Goal: Task Accomplishment & Management: Manage account settings

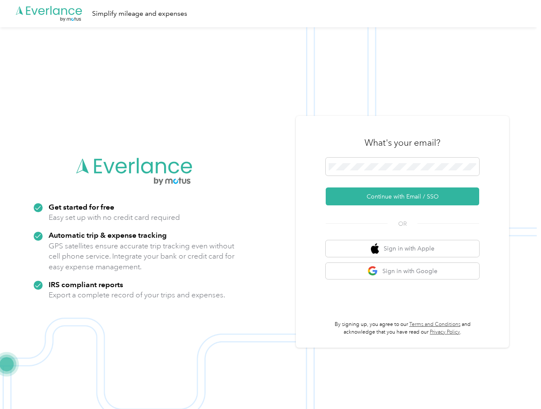
click at [270, 205] on img at bounding box center [268, 231] width 537 height 409
click at [270, 14] on div ".cls-1 { fill: #00adee; } .cls-2 { fill: #fff; } .cls-3 { fill: #707372; } .cls…" at bounding box center [268, 13] width 537 height 27
click at [406, 197] on button "Continue with Email / SSO" at bounding box center [402, 197] width 153 height 18
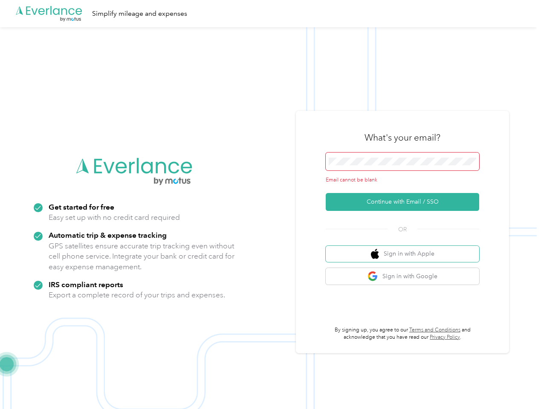
click at [406, 249] on button "Sign in with Apple" at bounding box center [402, 254] width 153 height 17
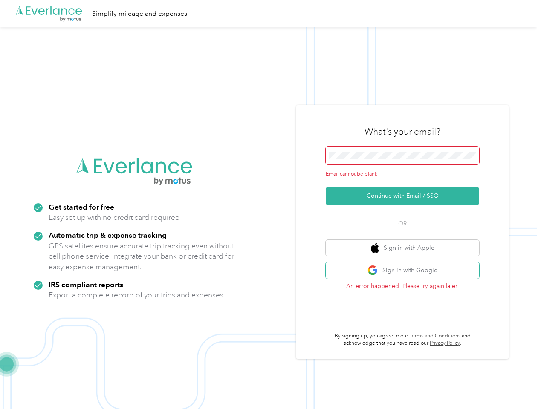
click at [406, 271] on button "Sign in with Google" at bounding box center [402, 270] width 153 height 17
